Goal: Task Accomplishment & Management: Complete application form

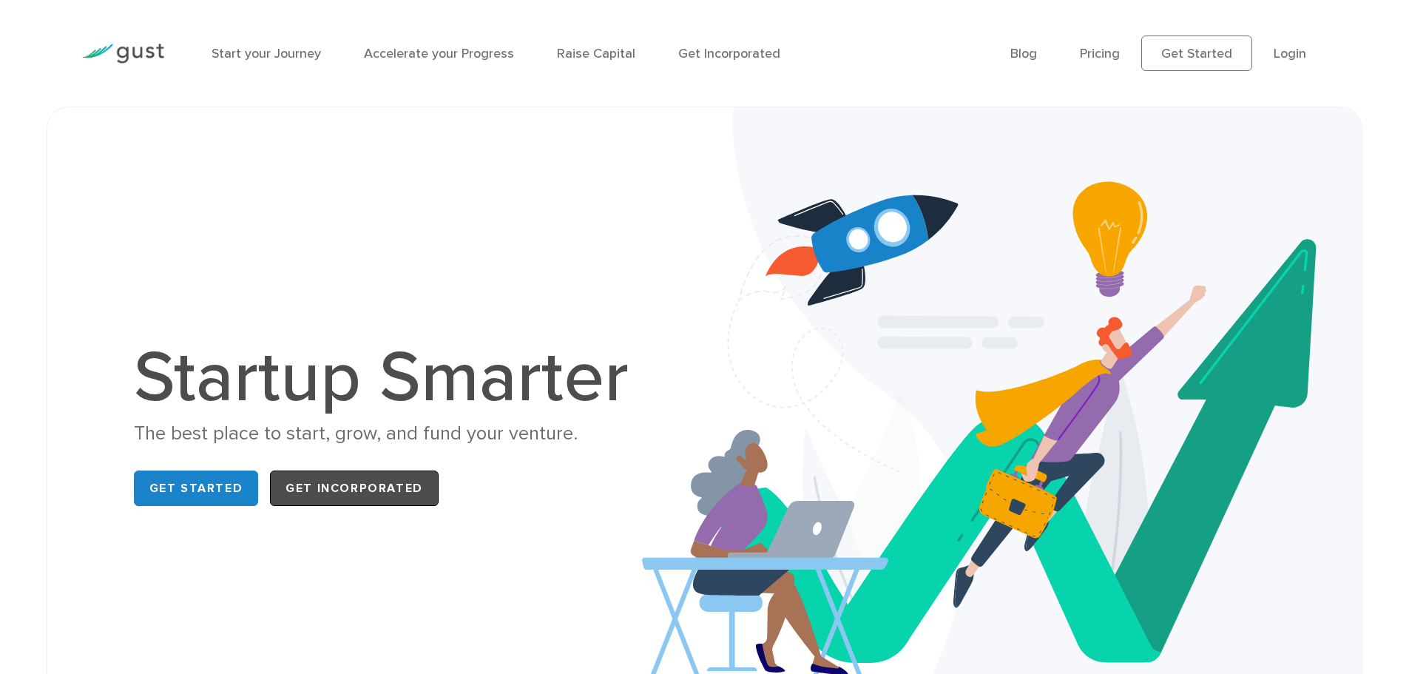
click at [333, 481] on link "Get Incorporated" at bounding box center [354, 487] width 169 height 35
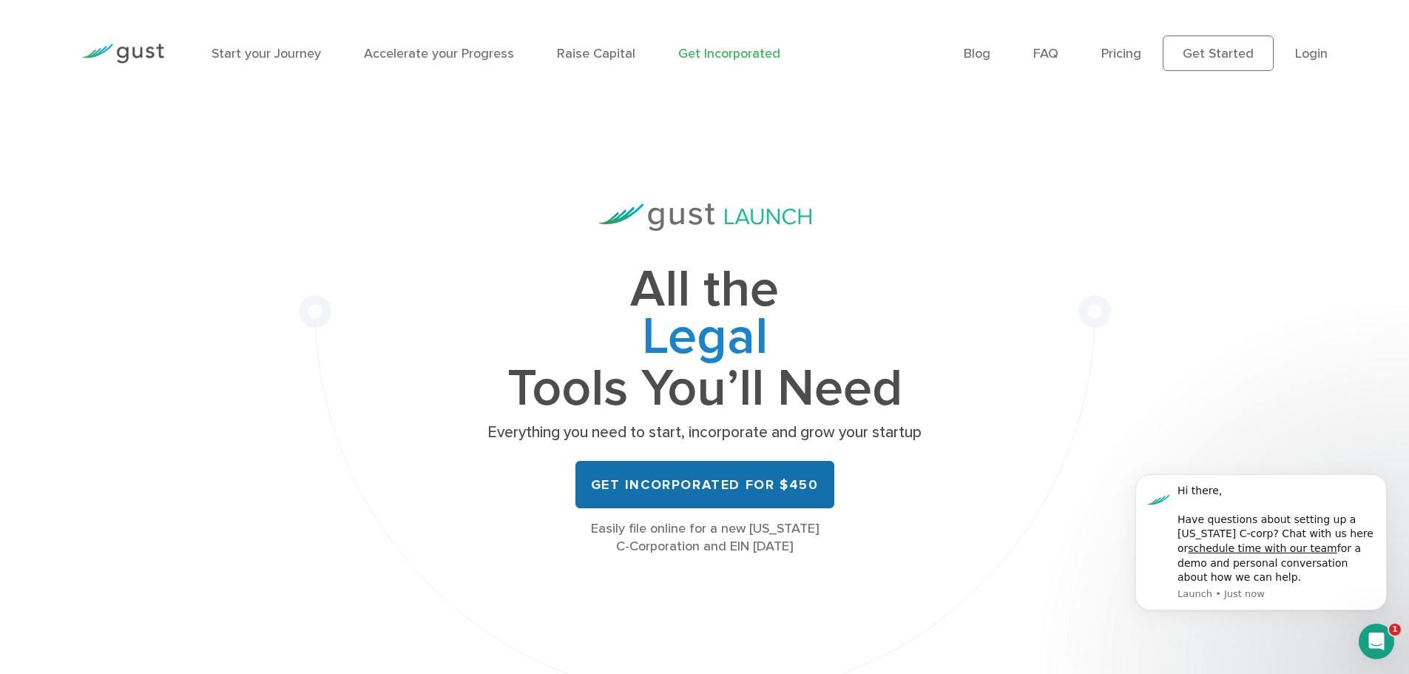
click at [704, 480] on link "Get Incorporated for $450" at bounding box center [704, 484] width 259 height 47
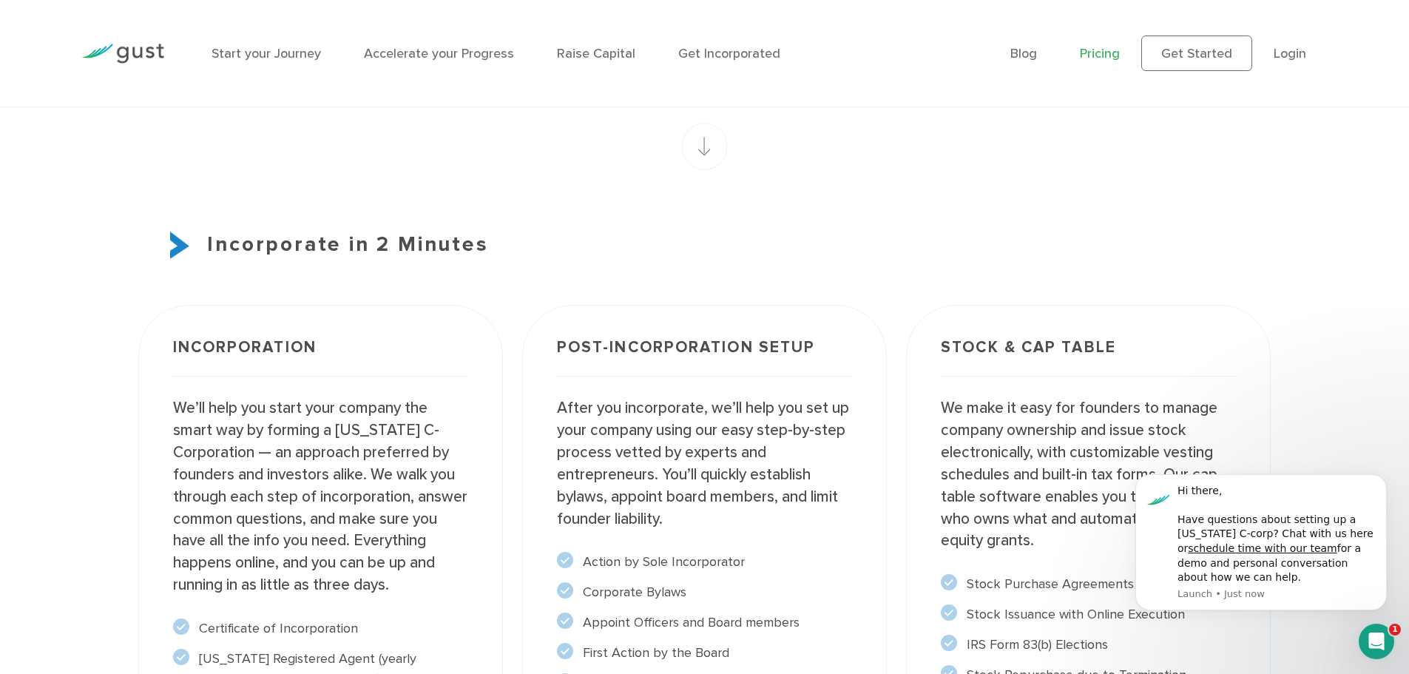
scroll to position [1035, 0]
